Goal: Task Accomplishment & Management: Manage account settings

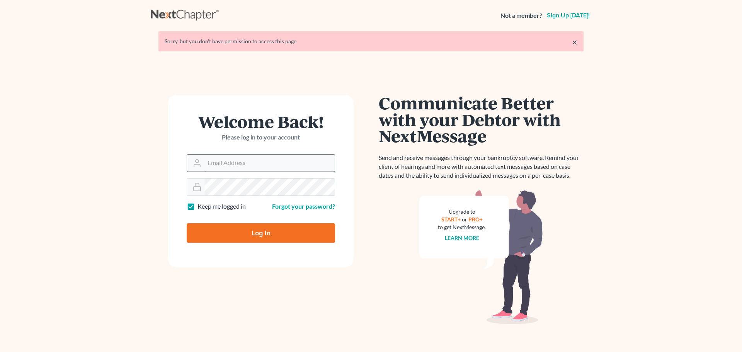
drag, startPoint x: 0, startPoint y: 0, endPoint x: 253, endPoint y: 160, distance: 299.2
click at [253, 160] on input "Email Address" at bounding box center [269, 163] width 130 height 17
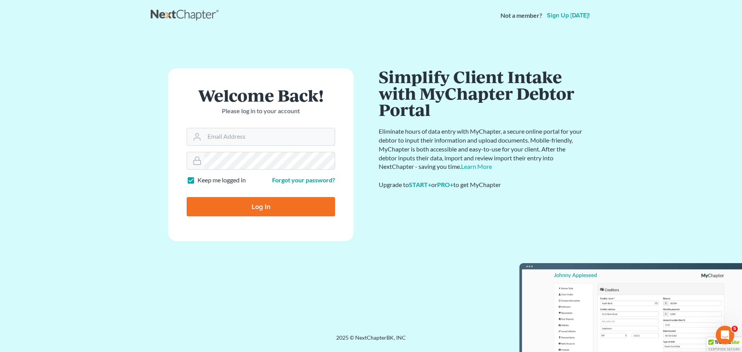
type input "dstern@elliottstern.com"
click at [262, 208] on input "Log In" at bounding box center [261, 206] width 148 height 19
type input "Thinking..."
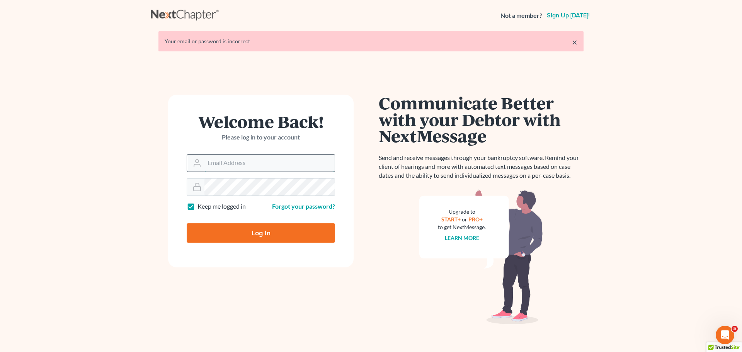
click at [215, 158] on input "Email Address" at bounding box center [269, 163] width 130 height 17
type input "dstern@elliottstern.com"
click at [264, 234] on input "Log In" at bounding box center [261, 232] width 148 height 19
type input "Thinking..."
click at [246, 161] on input "Email Address" at bounding box center [269, 163] width 130 height 17
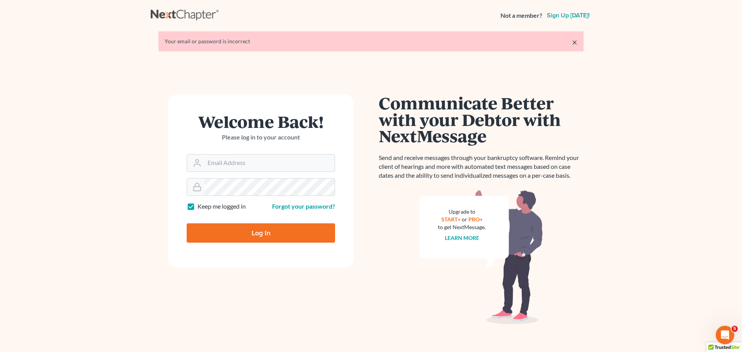
type input "dstern@elliottstern.com"
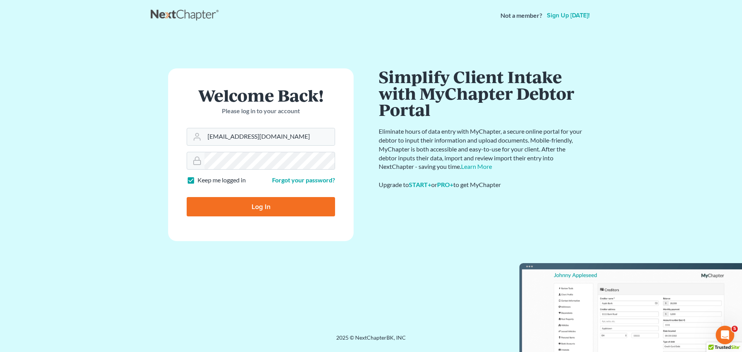
click at [260, 209] on input "Log In" at bounding box center [261, 206] width 148 height 19
type input "Thinking..."
click at [264, 137] on input "Email Address" at bounding box center [269, 136] width 130 height 17
type input "sterndavid"
click at [249, 203] on input "Log In" at bounding box center [261, 206] width 148 height 19
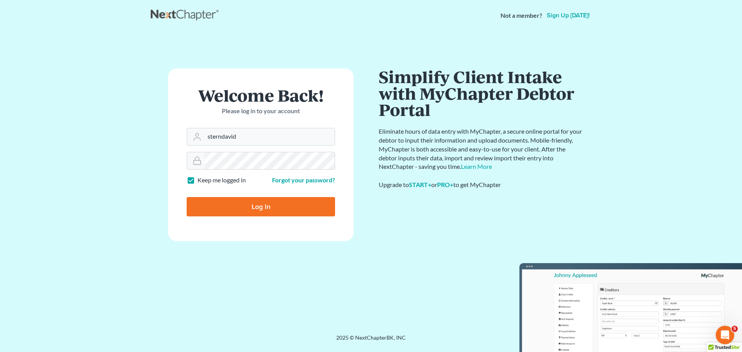
type input "Thinking..."
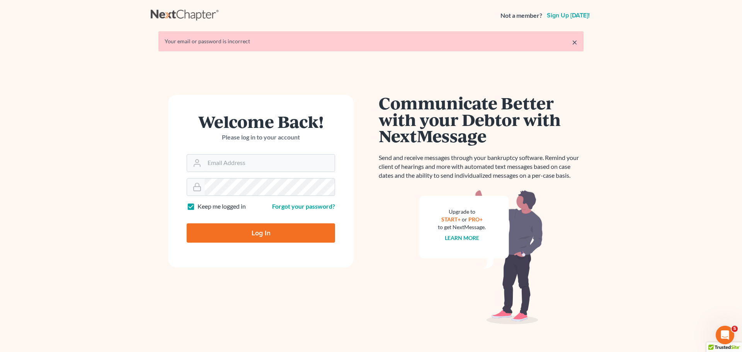
click at [578, 41] on div "× Your email or password is incorrect" at bounding box center [370, 41] width 425 height 20
click at [271, 170] on input "Email Address" at bounding box center [269, 163] width 130 height 17
type input "[EMAIL_ADDRESS][DOMAIN_NAME]"
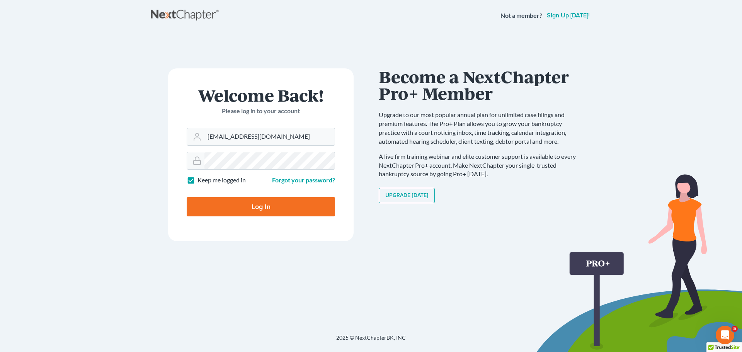
click at [262, 207] on input "Log In" at bounding box center [261, 206] width 148 height 19
type input "Thinking..."
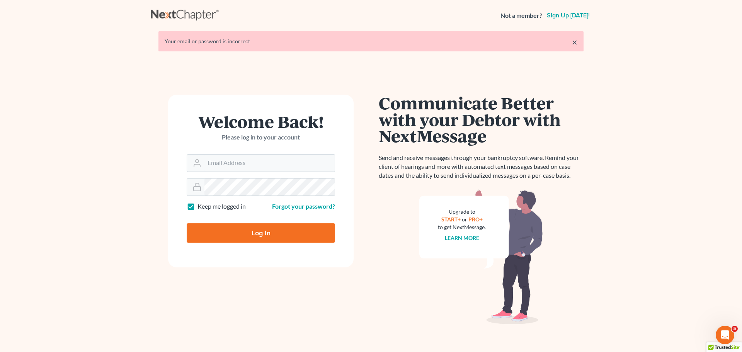
click at [267, 148] on div "Welcome Back! Please log in to your account" at bounding box center [261, 133] width 148 height 41
click at [251, 162] on input "Email Address" at bounding box center [269, 163] width 130 height 17
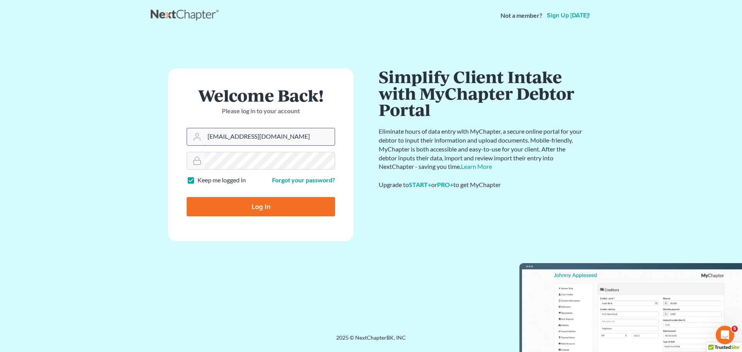
click at [283, 140] on input "[EMAIL_ADDRESS][DOMAIN_NAME]" at bounding box center [269, 136] width 130 height 17
type input "sterndavid"
click at [140, 161] on main "× Your email or password is incorrect Welcome Back! Please log in to your accou…" at bounding box center [371, 173] width 742 height 284
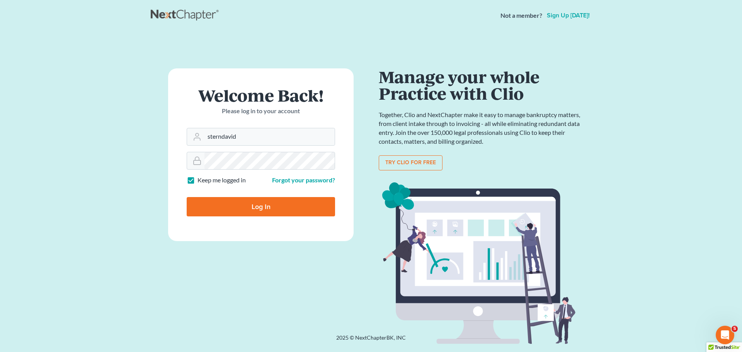
click at [182, 99] on form "Welcome Back! Please log in to your account Email Address sterndavid Password K…" at bounding box center [261, 154] width 186 height 173
click at [284, 206] on input "Log In" at bounding box center [261, 206] width 148 height 19
type input "Thinking..."
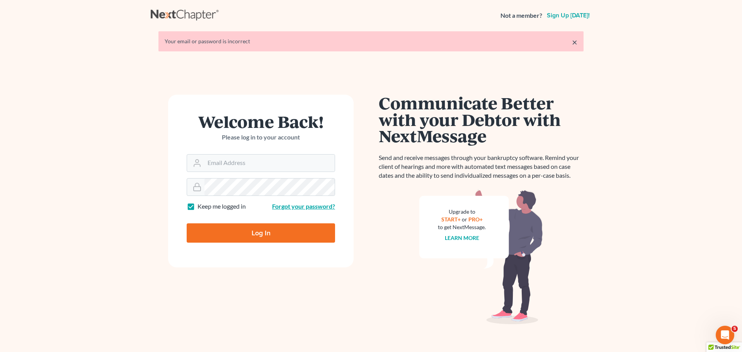
click at [306, 208] on link "Forgot your password?" at bounding box center [303, 206] width 63 height 7
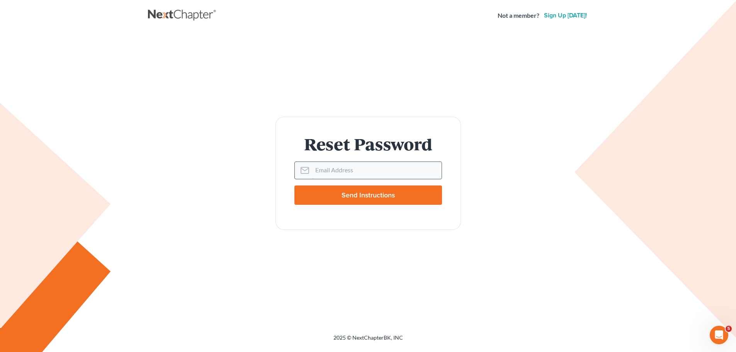
click at [341, 169] on input "Email Address" at bounding box center [376, 170] width 129 height 17
type input "dstern@elliottstern.com"
click at [362, 192] on input "Send Instructions" at bounding box center [369, 195] width 148 height 19
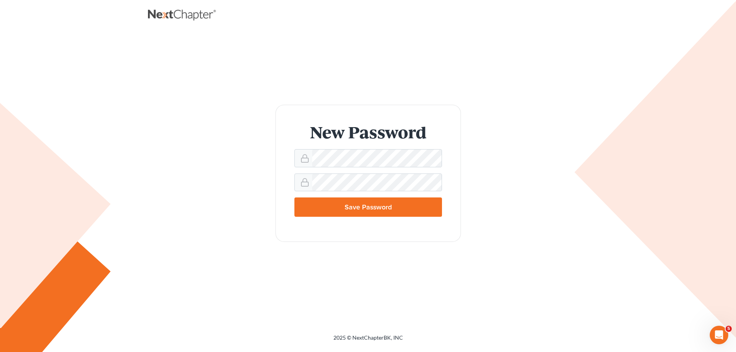
click at [325, 204] on input "Save Password" at bounding box center [369, 207] width 148 height 19
type input "Thinking..."
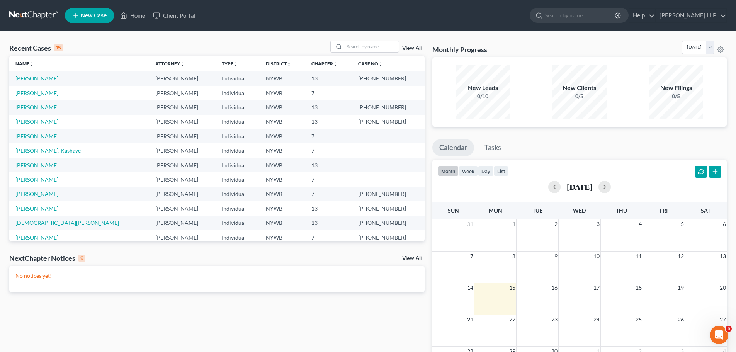
click at [31, 77] on link "Smith, James" at bounding box center [36, 78] width 43 height 7
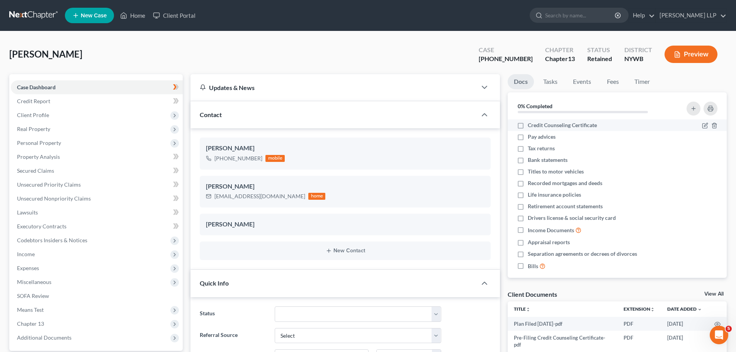
click at [528, 124] on label "Credit Counseling Certificate" at bounding box center [562, 125] width 69 height 8
click at [531, 124] on input "Credit Counseling Certificate" at bounding box center [533, 123] width 5 height 5
checkbox input "true"
click at [528, 136] on label "Pay advices" at bounding box center [542, 137] width 28 height 8
click at [531, 136] on input "Pay advices" at bounding box center [533, 135] width 5 height 5
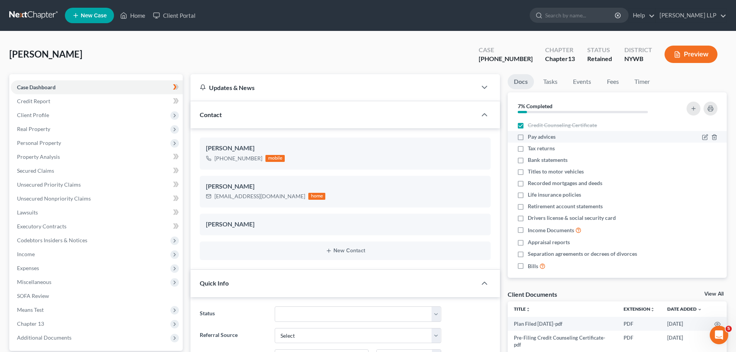
checkbox input "true"
click at [528, 149] on label "Tax returns" at bounding box center [541, 149] width 27 height 8
click at [531, 149] on input "Tax returns" at bounding box center [533, 147] width 5 height 5
checkbox input "true"
click at [528, 160] on label "Bank statements" at bounding box center [548, 160] width 40 height 8
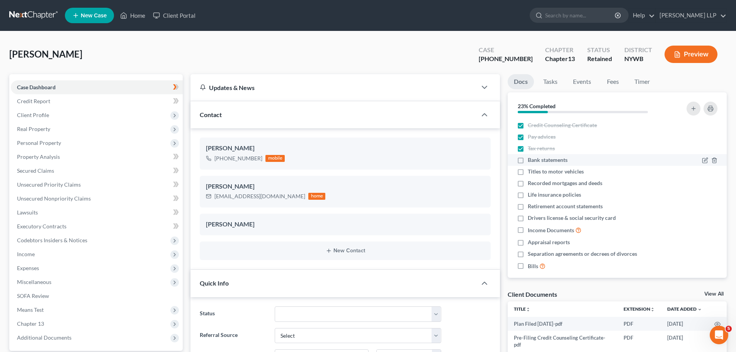
click at [531, 160] on input "Bank statements" at bounding box center [533, 158] width 5 height 5
checkbox input "true"
click at [528, 170] on label "Titles to motor vehicles" at bounding box center [556, 172] width 56 height 8
click at [531, 170] on input "Titles to motor vehicles" at bounding box center [533, 170] width 5 height 5
checkbox input "true"
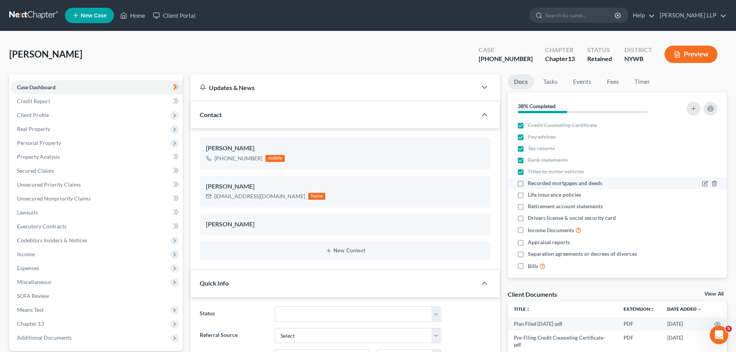
click at [528, 182] on label "Recorded mortgages and deeds" at bounding box center [565, 183] width 75 height 8
click at [531, 182] on input "Recorded mortgages and deeds" at bounding box center [533, 181] width 5 height 5
checkbox input "true"
click at [528, 195] on label "Life insurance policies" at bounding box center [554, 195] width 53 height 8
click at [531, 195] on input "Life insurance policies" at bounding box center [533, 193] width 5 height 5
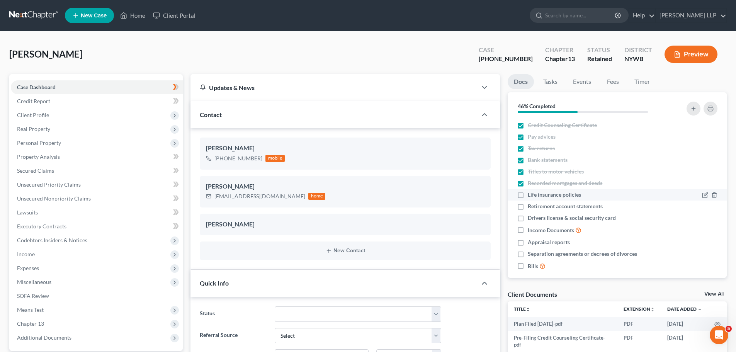
checkbox input "true"
click at [528, 208] on label "Retirement account statements" at bounding box center [565, 207] width 75 height 8
click at [531, 208] on input "Retirement account statements" at bounding box center [533, 205] width 5 height 5
checkbox input "true"
click at [528, 221] on label "Drivers license & social security card" at bounding box center [572, 218] width 88 height 8
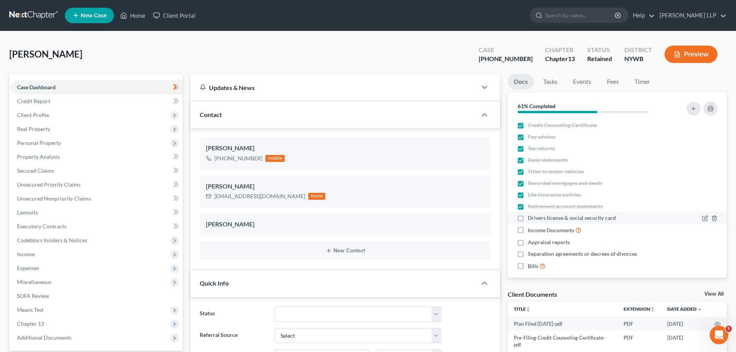
click at [531, 219] on input "Drivers license & social security card" at bounding box center [533, 216] width 5 height 5
checkbox input "true"
click at [528, 231] on label "Income Documents" at bounding box center [555, 230] width 54 height 9
click at [531, 231] on input "Income Documents" at bounding box center [533, 228] width 5 height 5
checkbox input "true"
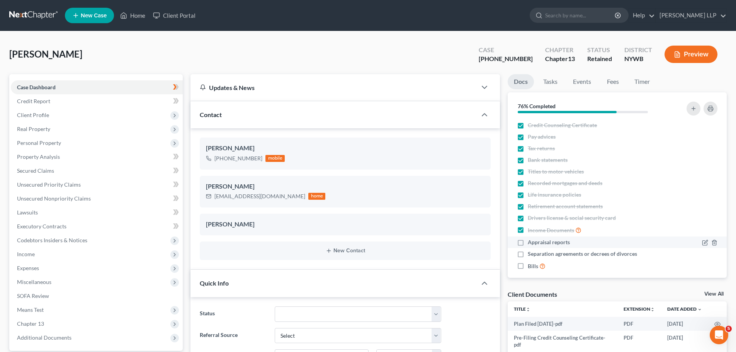
click at [528, 242] on label "Appraisal reports" at bounding box center [549, 242] width 42 height 8
click at [531, 242] on input "Appraisal reports" at bounding box center [533, 240] width 5 height 5
checkbox input "true"
click at [528, 254] on label "Separation agreements or decrees of divorces" at bounding box center [582, 254] width 109 height 8
click at [531, 254] on input "Separation agreements or decrees of divorces" at bounding box center [533, 252] width 5 height 5
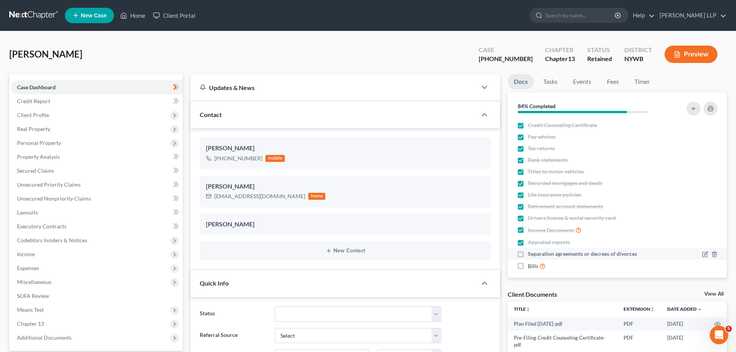
checkbox input "true"
click at [528, 267] on label "Bills" at bounding box center [537, 266] width 18 height 9
click at [531, 267] on input "Bills" at bounding box center [533, 264] width 5 height 5
checkbox input "true"
click at [554, 83] on link "Tasks" at bounding box center [550, 81] width 27 height 15
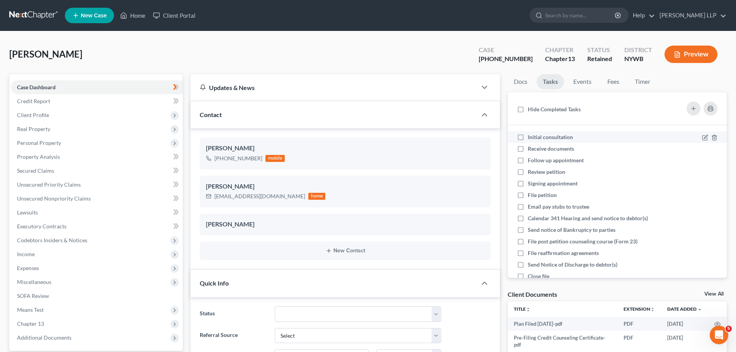
drag, startPoint x: 518, startPoint y: 139, endPoint x: 526, endPoint y: 144, distance: 9.5
click at [528, 139] on label "Initial consultation" at bounding box center [553, 137] width 51 height 8
click at [531, 138] on input "Initial consultation" at bounding box center [533, 135] width 5 height 5
checkbox input "true"
click at [528, 148] on label "Receive documents" at bounding box center [554, 149] width 53 height 8
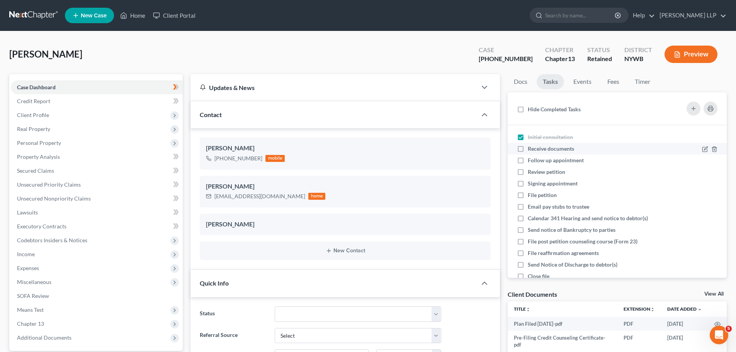
click at [531, 148] on input "Receive documents" at bounding box center [533, 147] width 5 height 5
checkbox input "true"
click at [528, 159] on label "Follow up appointment" at bounding box center [559, 161] width 62 height 8
click at [531, 159] on input "Follow up appointment" at bounding box center [533, 159] width 5 height 5
checkbox input "true"
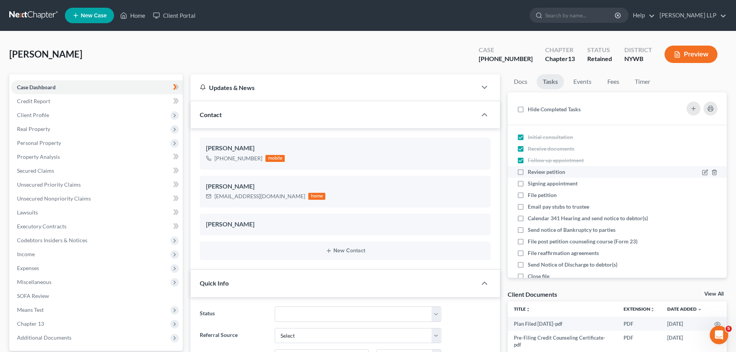
click at [528, 170] on label "Review petition" at bounding box center [550, 172] width 44 height 8
click at [531, 170] on input "Review petition" at bounding box center [533, 170] width 5 height 5
checkbox input "true"
click at [528, 184] on label "Signing appointment" at bounding box center [556, 184] width 56 height 8
click at [531, 184] on input "Signing appointment" at bounding box center [533, 182] width 5 height 5
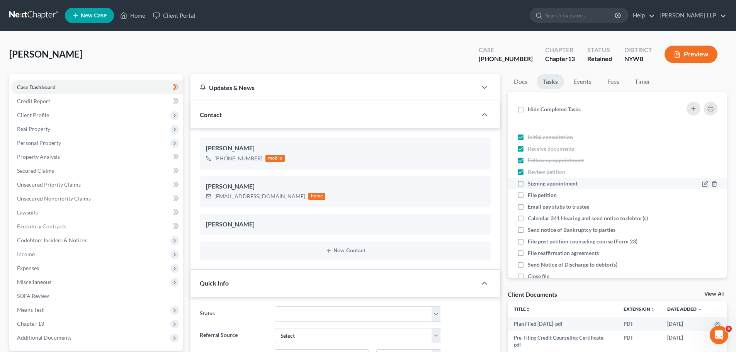
checkbox input "true"
click at [528, 195] on label "File petition" at bounding box center [545, 195] width 35 height 8
click at [531, 195] on input "File petition" at bounding box center [533, 193] width 5 height 5
checkbox input "true"
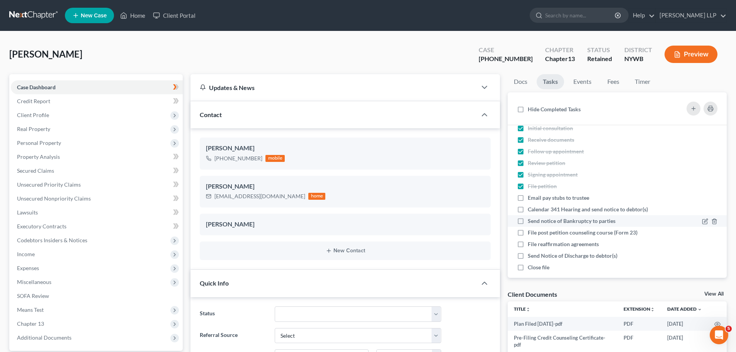
scroll to position [17, 0]
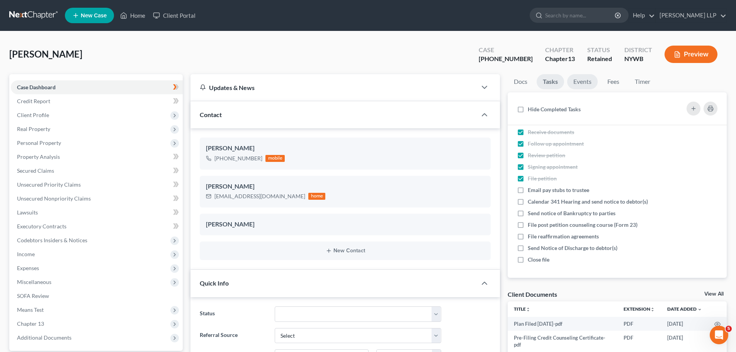
click at [587, 81] on link "Events" at bounding box center [582, 81] width 31 height 15
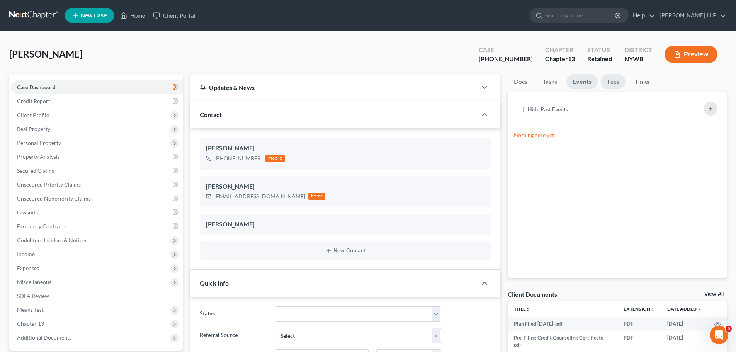
click at [618, 82] on link "Fees" at bounding box center [613, 81] width 25 height 15
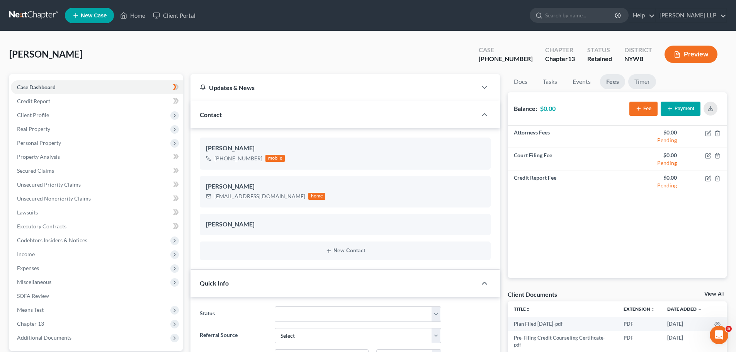
click at [639, 81] on link "Timer" at bounding box center [642, 81] width 28 height 15
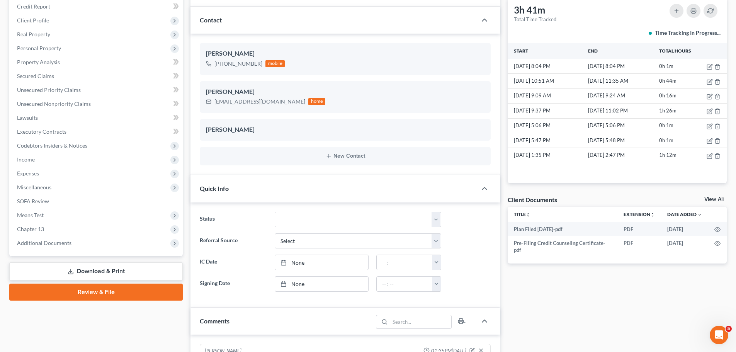
scroll to position [77, 0]
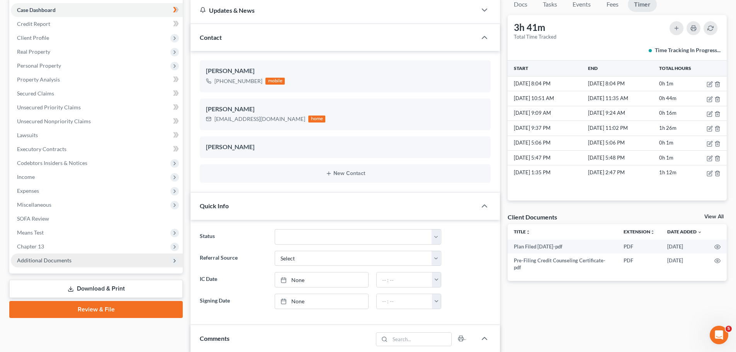
drag, startPoint x: 76, startPoint y: 261, endPoint x: 80, endPoint y: 261, distance: 4.3
click at [76, 261] on span "Additional Documents" at bounding box center [97, 261] width 172 height 14
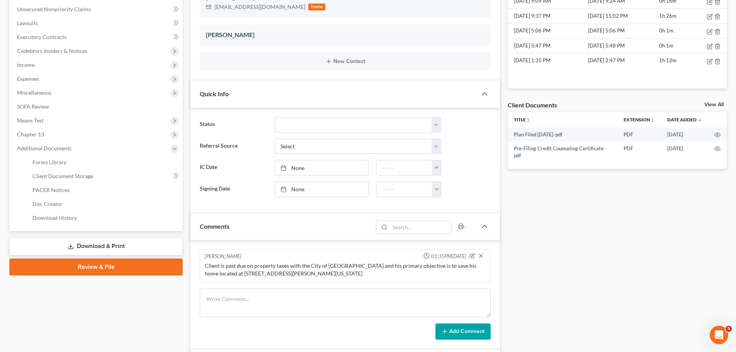
scroll to position [193, 0]
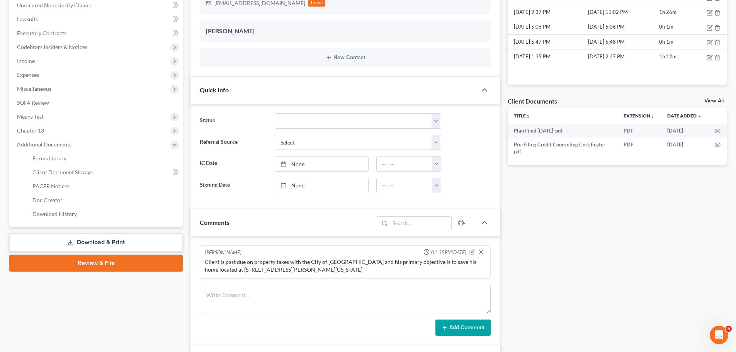
click at [96, 263] on link "Review & File" at bounding box center [96, 263] width 174 height 17
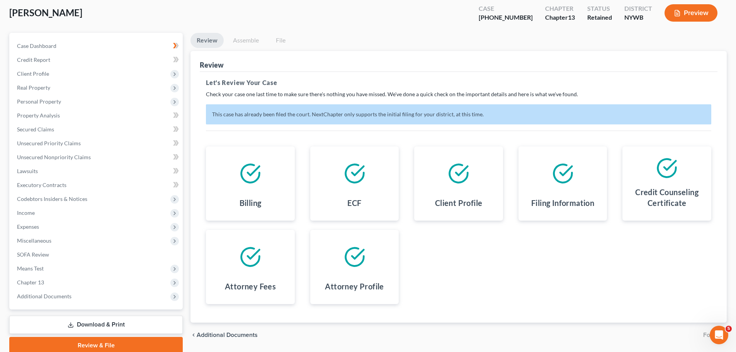
scroll to position [73, 0]
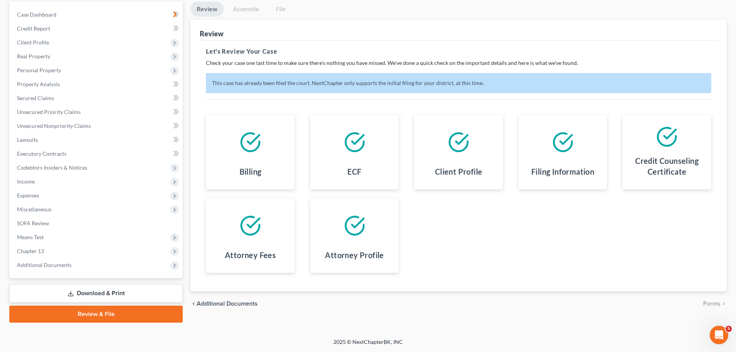
click at [667, 148] on div at bounding box center [667, 136] width 77 height 31
click at [32, 266] on span "Additional Documents" at bounding box center [44, 265] width 54 height 7
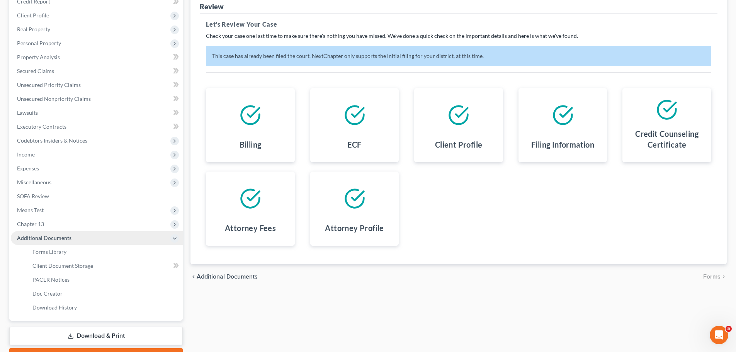
scroll to position [142, 0]
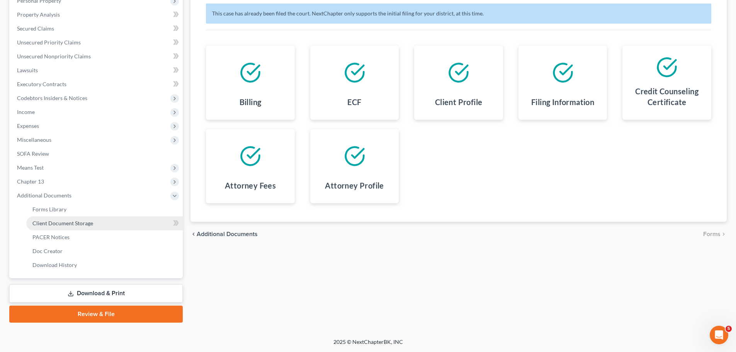
click at [77, 224] on span "Client Document Storage" at bounding box center [62, 223] width 61 height 7
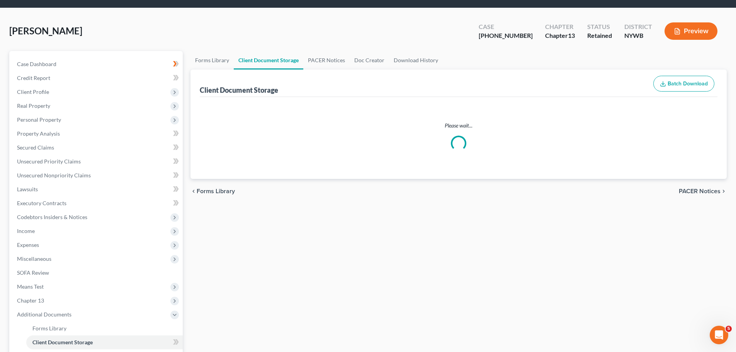
select select "0"
select select "5"
